Goal: Transaction & Acquisition: Book appointment/travel/reservation

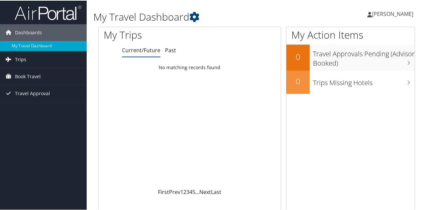
click at [24, 63] on span "Trips" at bounding box center [20, 59] width 11 height 17
click at [33, 104] on span "Book Travel" at bounding box center [28, 106] width 26 height 17
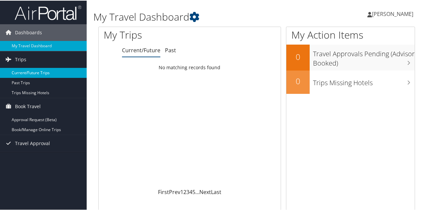
click at [35, 70] on link "Current/Future Trips" at bounding box center [43, 72] width 87 height 10
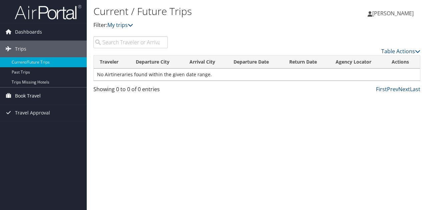
click at [28, 96] on span "Book Travel" at bounding box center [28, 96] width 26 height 17
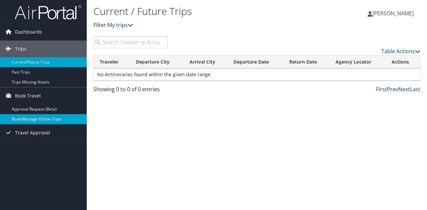
click at [40, 115] on link "Book/Manage Online Trips" at bounding box center [43, 119] width 87 height 10
click at [35, 116] on link "Book/Manage Online Trips" at bounding box center [43, 119] width 87 height 10
click at [44, 121] on link "Book/Manage Online Trips" at bounding box center [43, 119] width 87 height 10
click at [31, 119] on link "Book/Manage Online Trips" at bounding box center [43, 119] width 87 height 10
click at [33, 97] on span "Book Travel" at bounding box center [28, 96] width 26 height 17
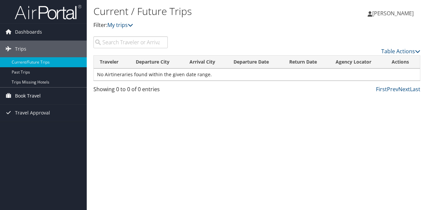
click at [33, 97] on span "Book Travel" at bounding box center [28, 96] width 26 height 17
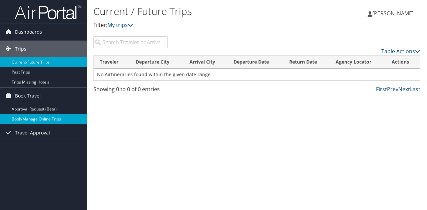
click at [44, 119] on link "Book/Manage Online Trips" at bounding box center [43, 119] width 87 height 10
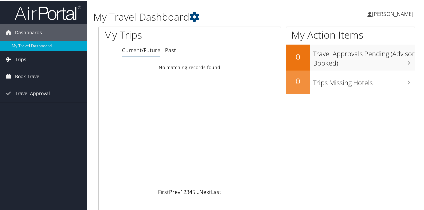
click at [29, 58] on link "Trips" at bounding box center [43, 59] width 87 height 17
click at [38, 105] on span "Book Travel" at bounding box center [28, 106] width 26 height 17
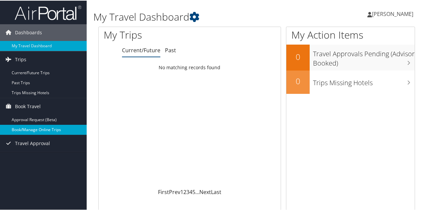
click at [33, 128] on link "Book/Manage Online Trips" at bounding box center [43, 129] width 87 height 10
